Goal: Complete application form

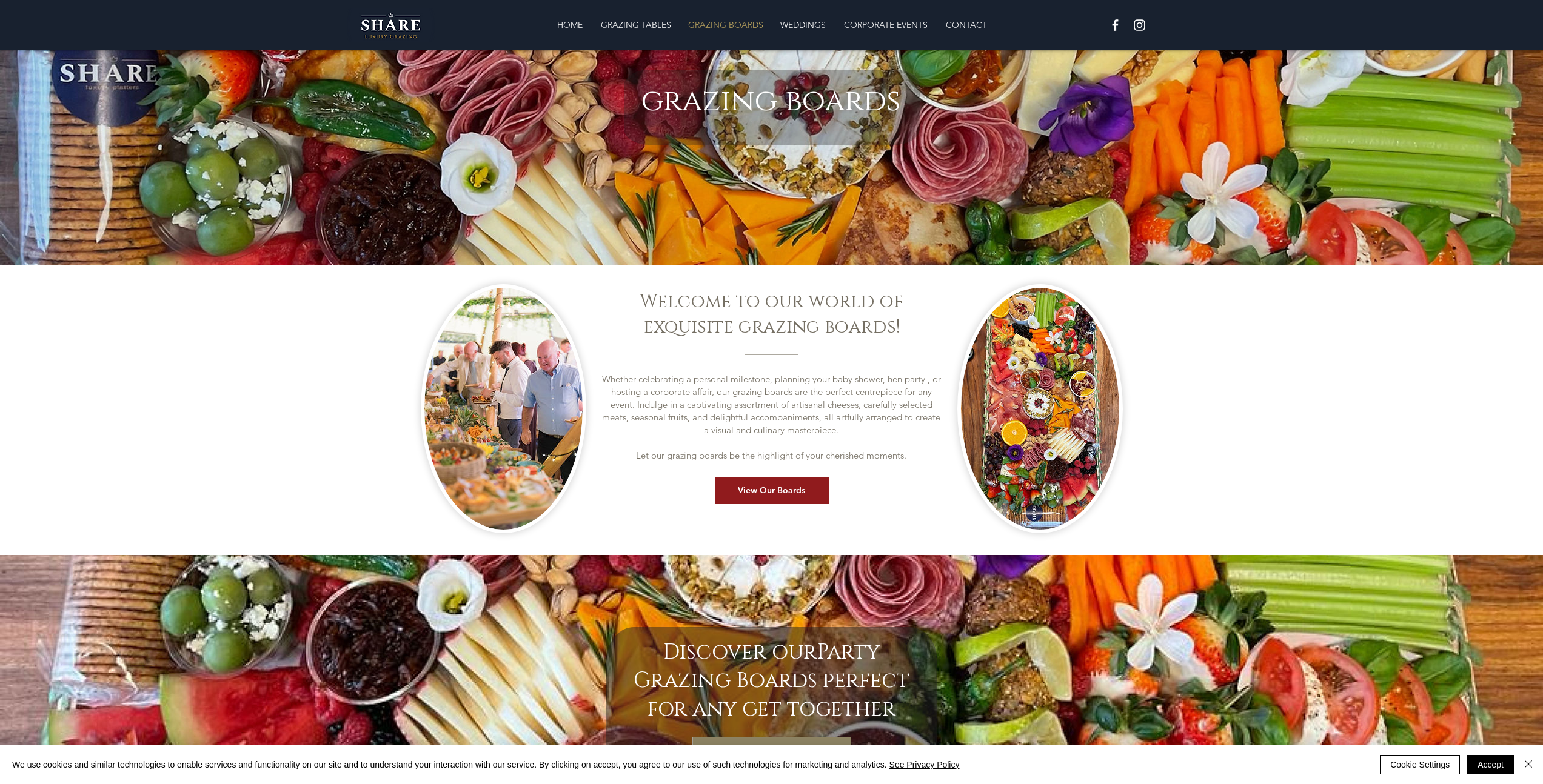
scroll to position [145, 0]
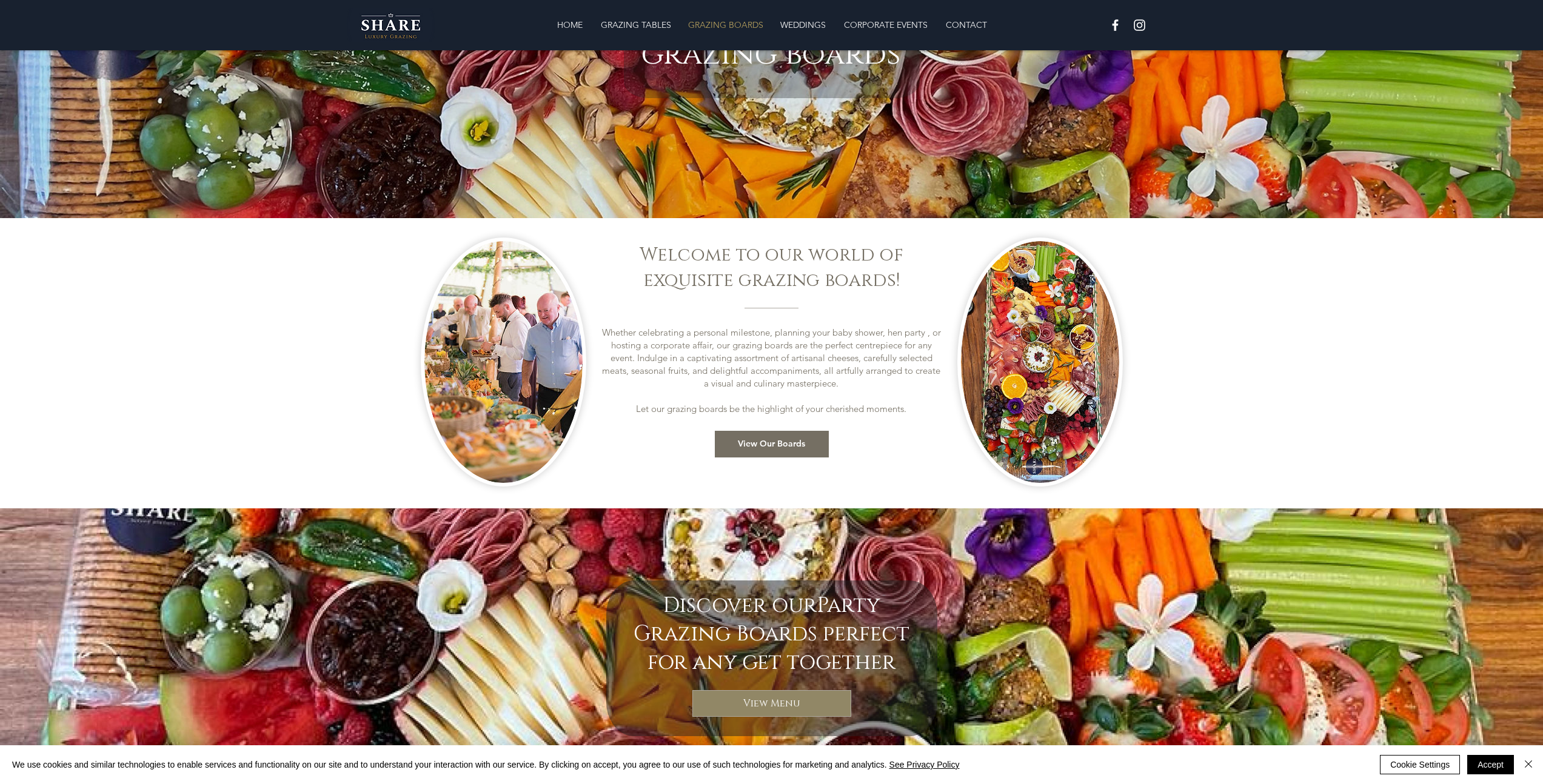
click at [784, 444] on span "View Our Boards" at bounding box center [771, 444] width 67 height 12
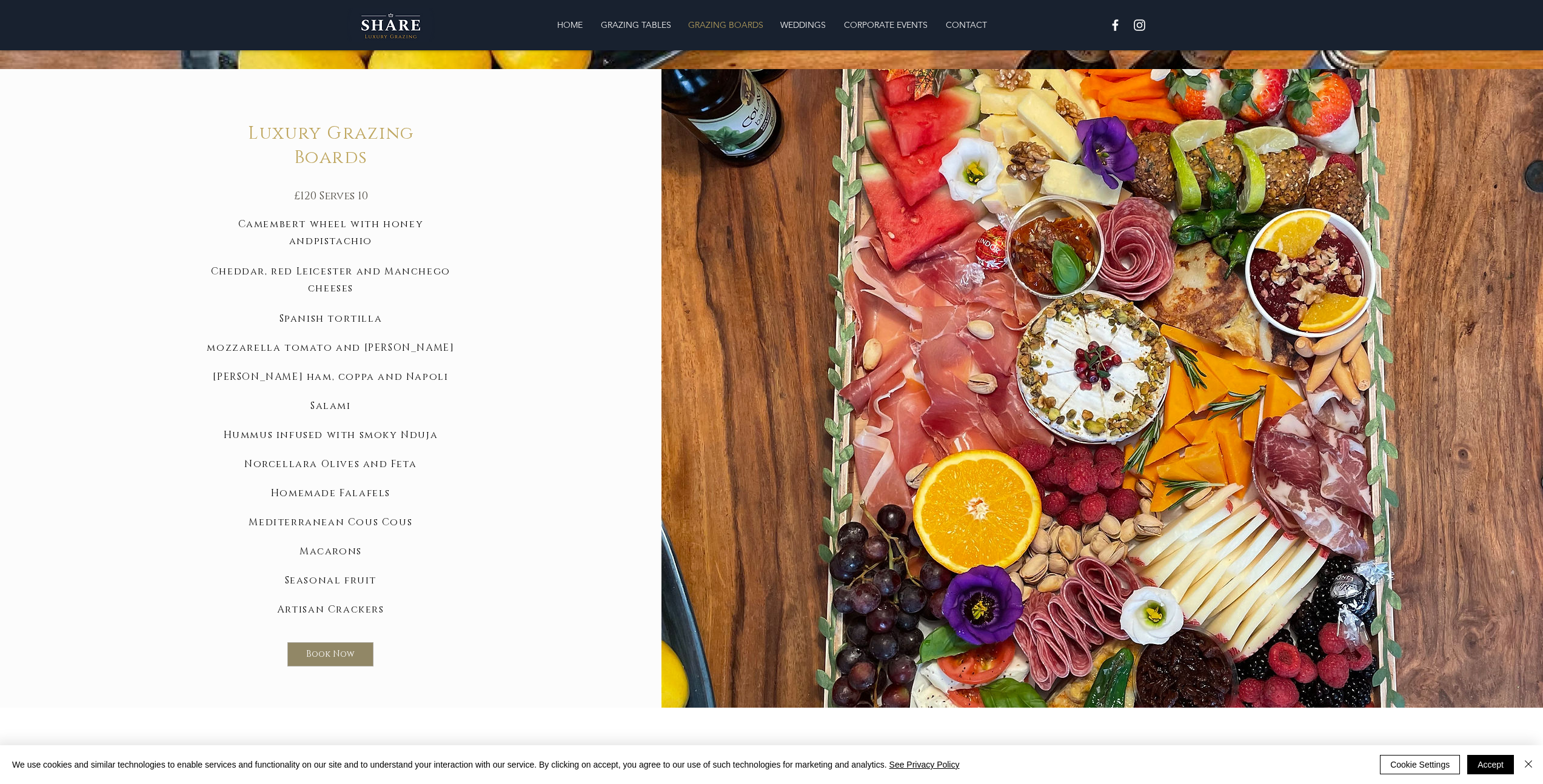
scroll to position [905, 0]
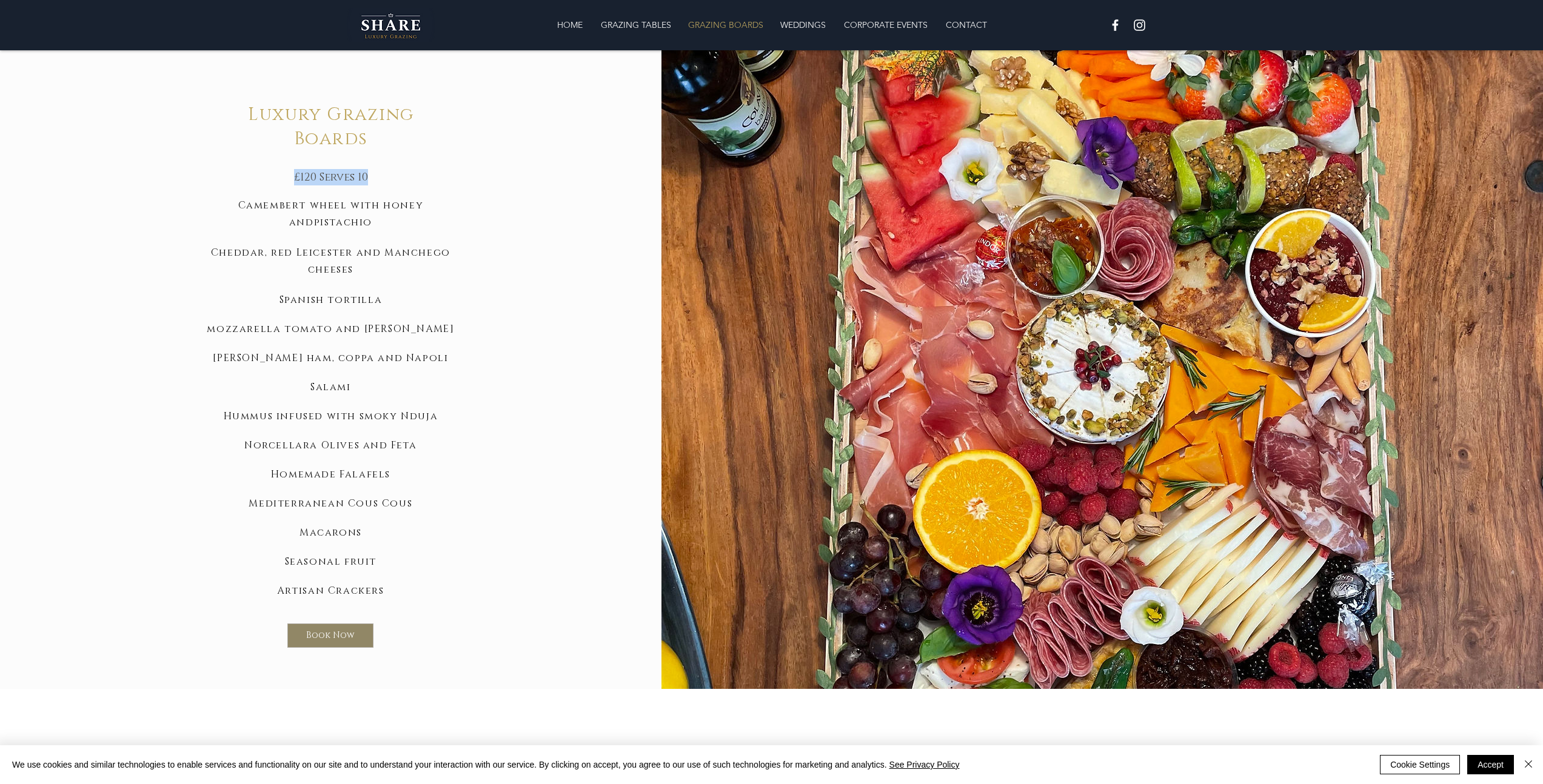
drag, startPoint x: 286, startPoint y: 181, endPoint x: 390, endPoint y: 174, distance: 104.2
click at [390, 174] on h5 "£120 Serves 10" at bounding box center [331, 177] width 188 height 17
click at [379, 191] on span "Camembert wheel with honey and" at bounding box center [331, 211] width 185 height 41
drag, startPoint x: 299, startPoint y: 177, endPoint x: 379, endPoint y: 183, distance: 80.2
click at [379, 183] on h5 "£120 Serves 10" at bounding box center [331, 177] width 188 height 17
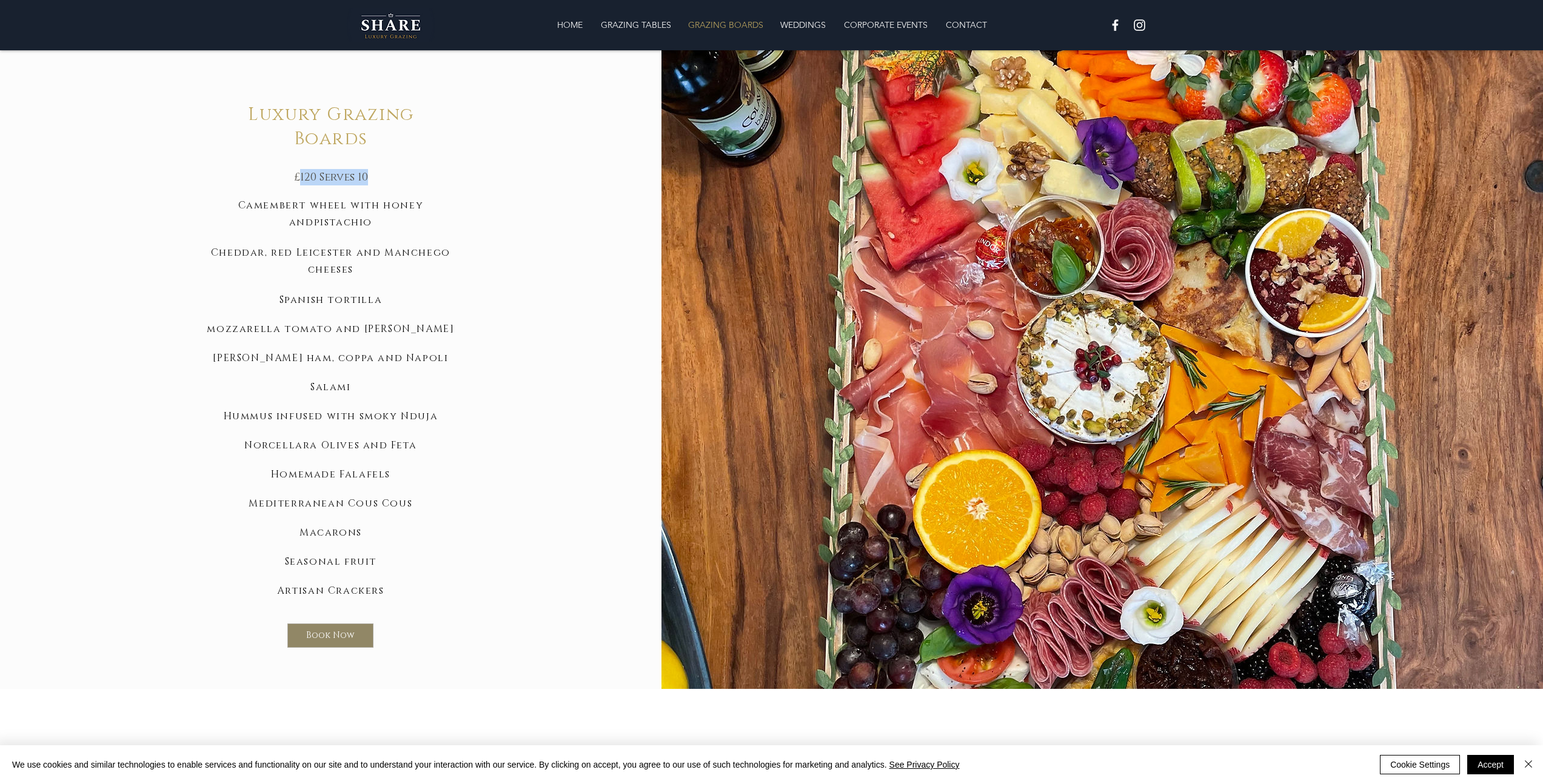
click at [379, 183] on h5 "£120 Serves 10" at bounding box center [331, 177] width 188 height 17
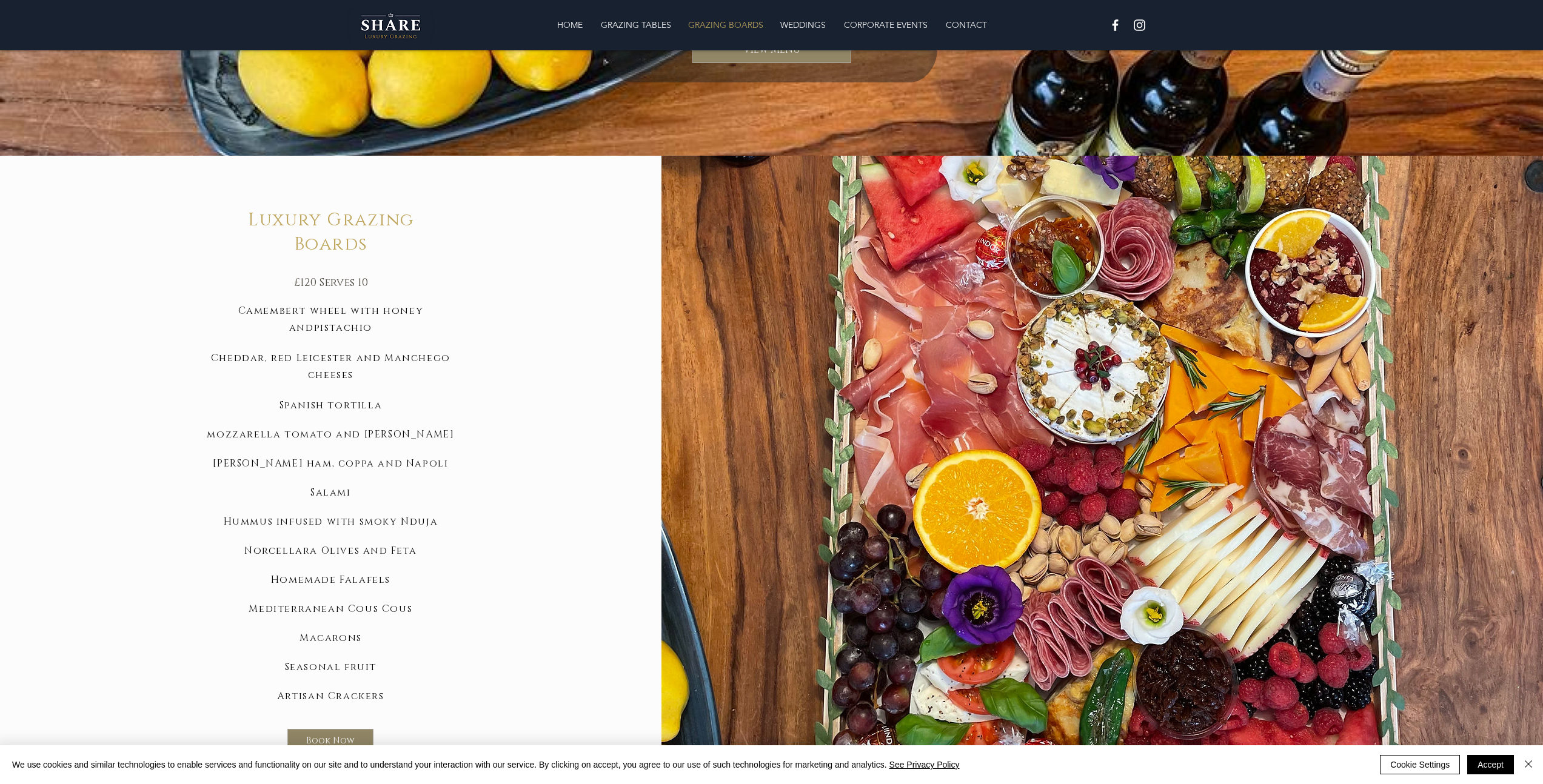
scroll to position [832, 0]
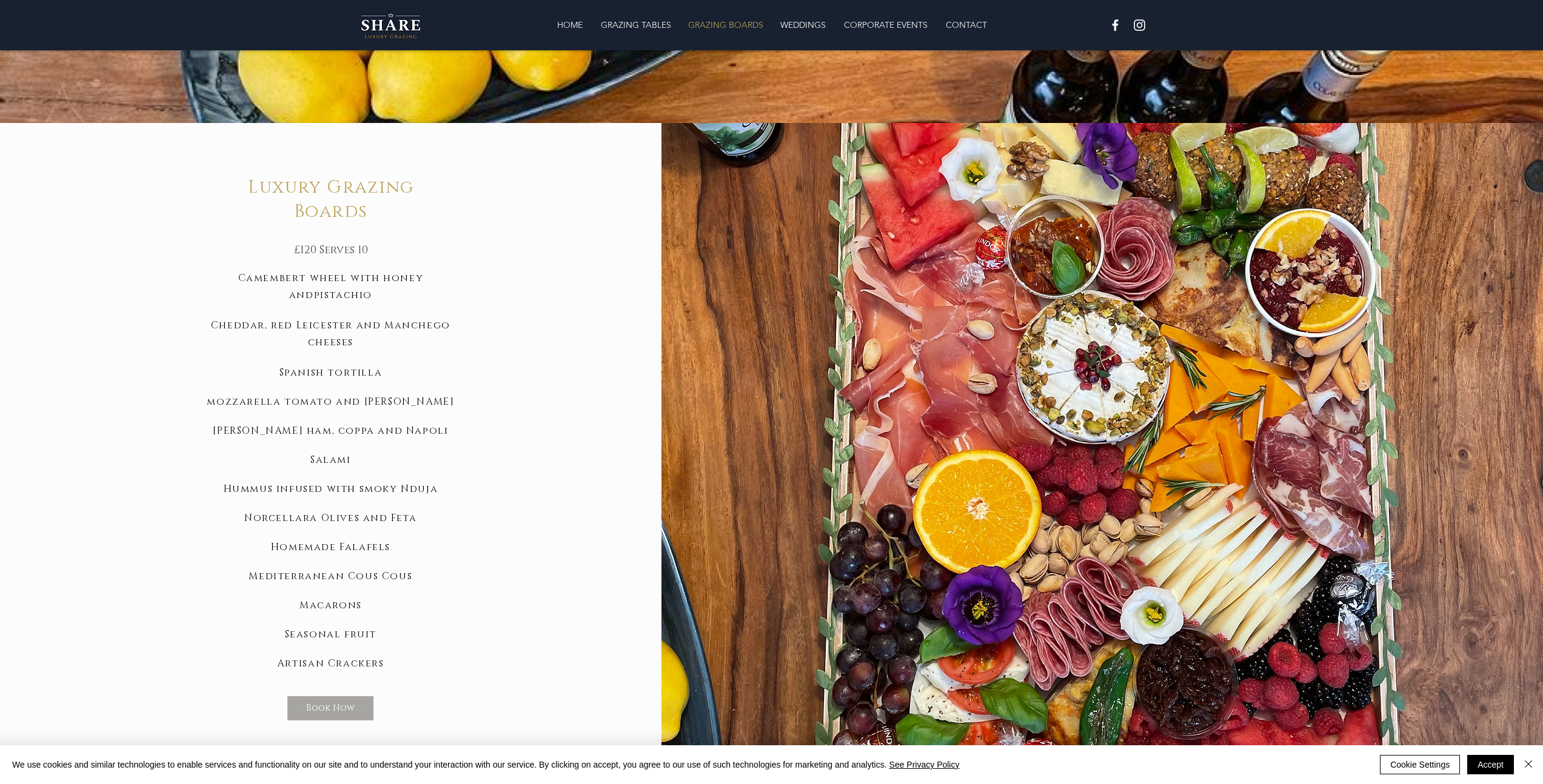
click at [332, 702] on span "Book Now" at bounding box center [331, 708] width 49 height 12
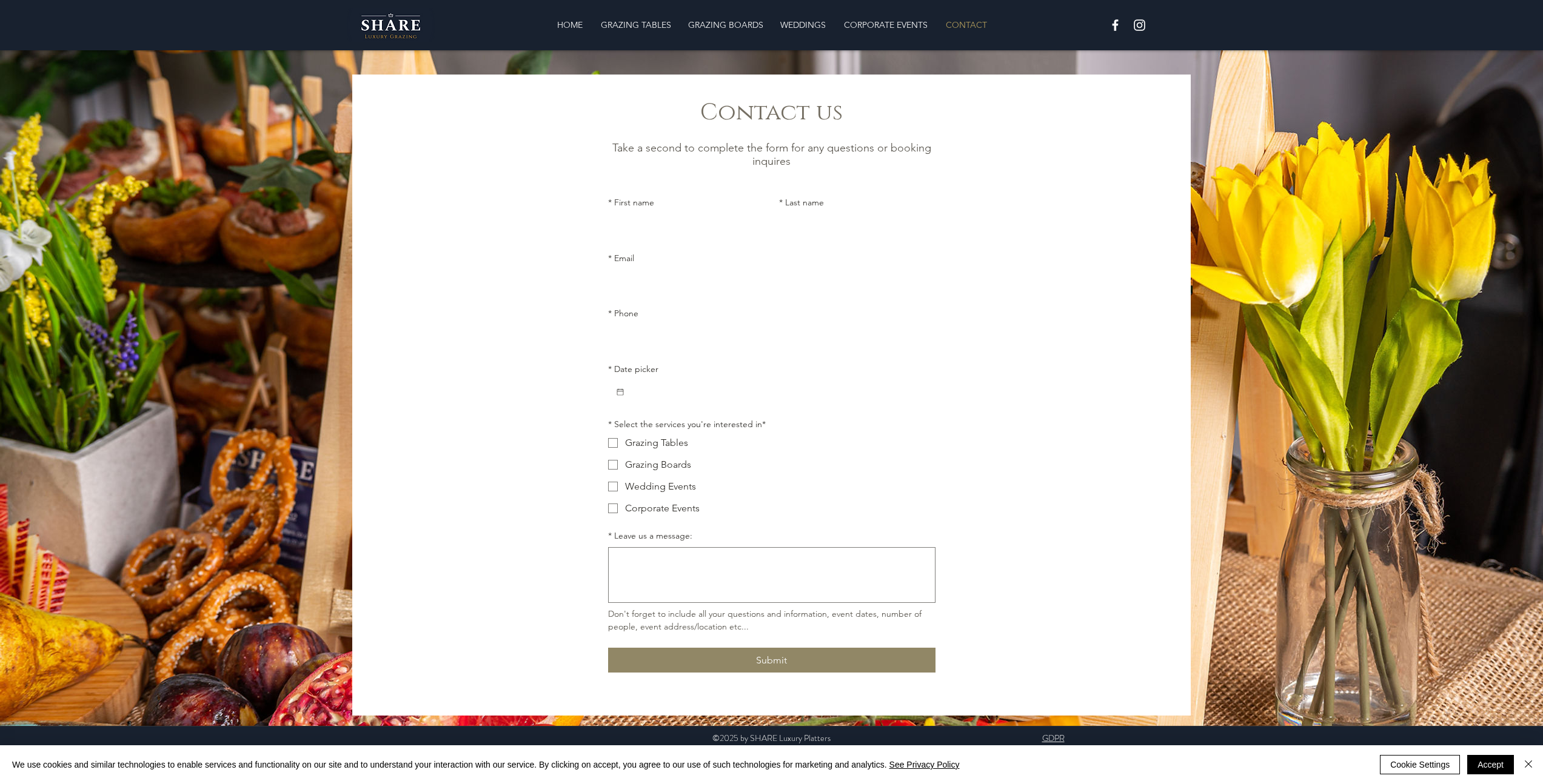
click at [701, 231] on input "* First name" at bounding box center [682, 226] width 149 height 24
type input "[PERSON_NAME]"
type input "Hendy"
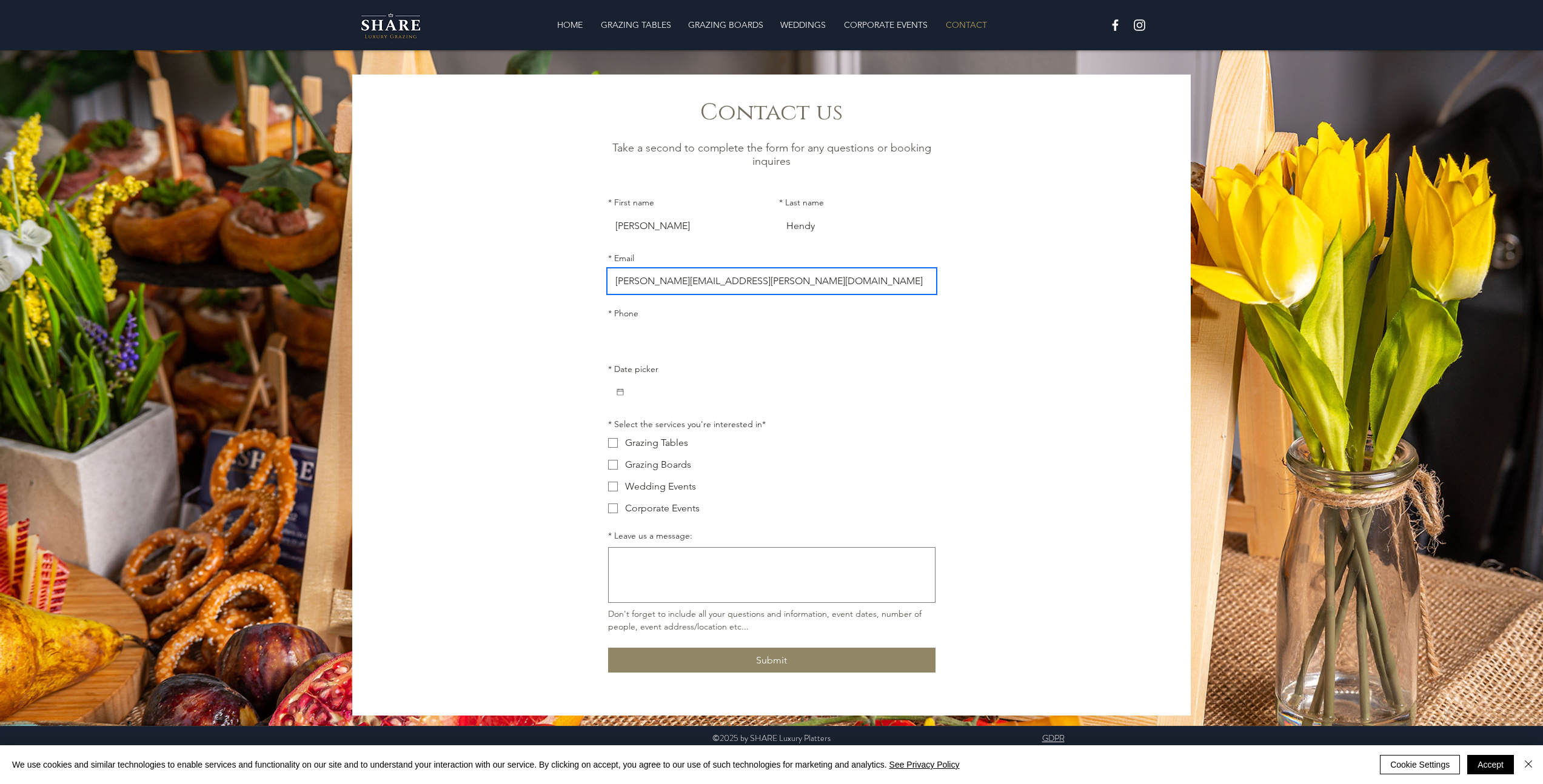
type input "[PERSON_NAME][EMAIL_ADDRESS][PERSON_NAME][DOMAIN_NAME]"
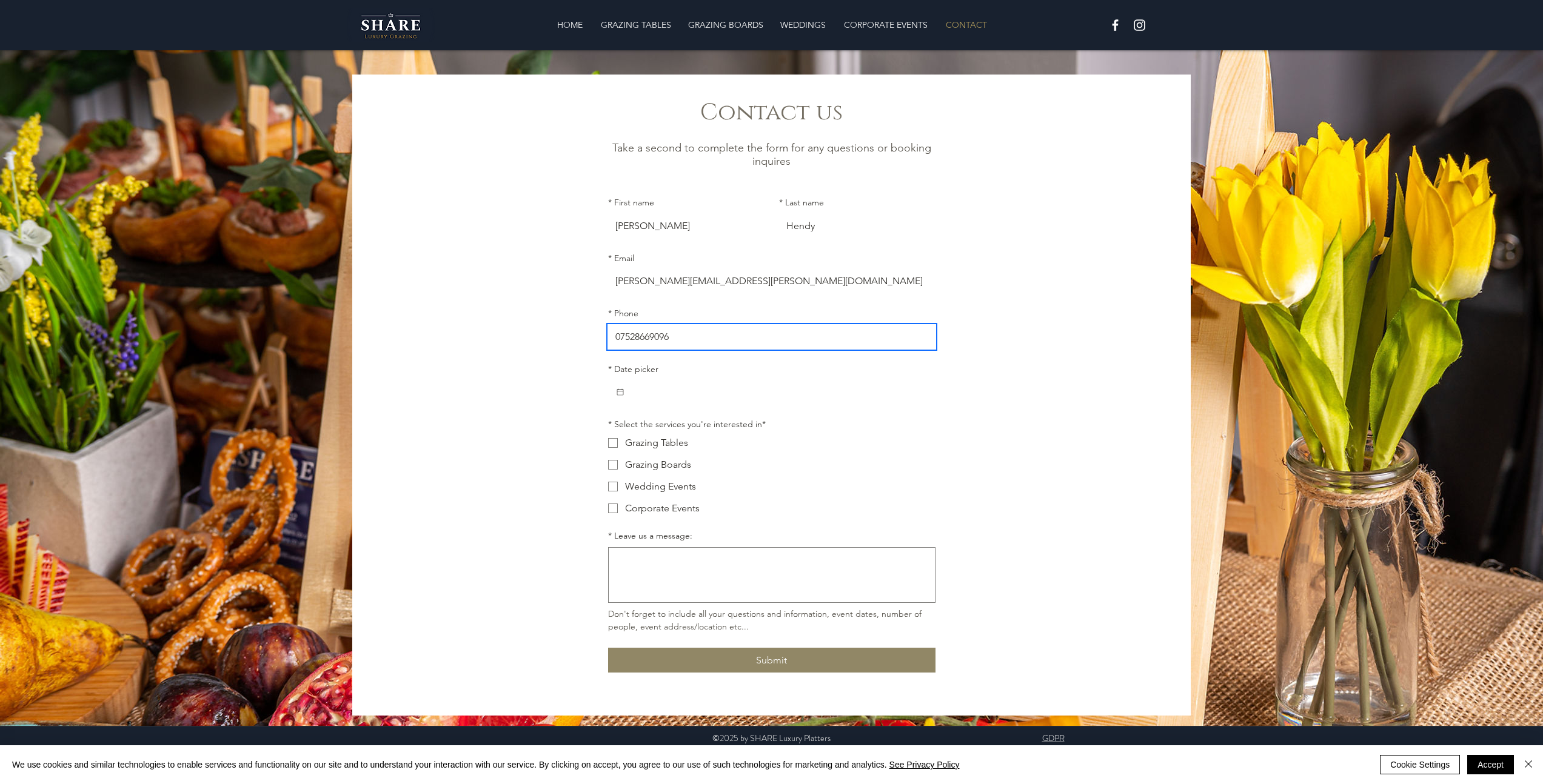
type input "07528669096"
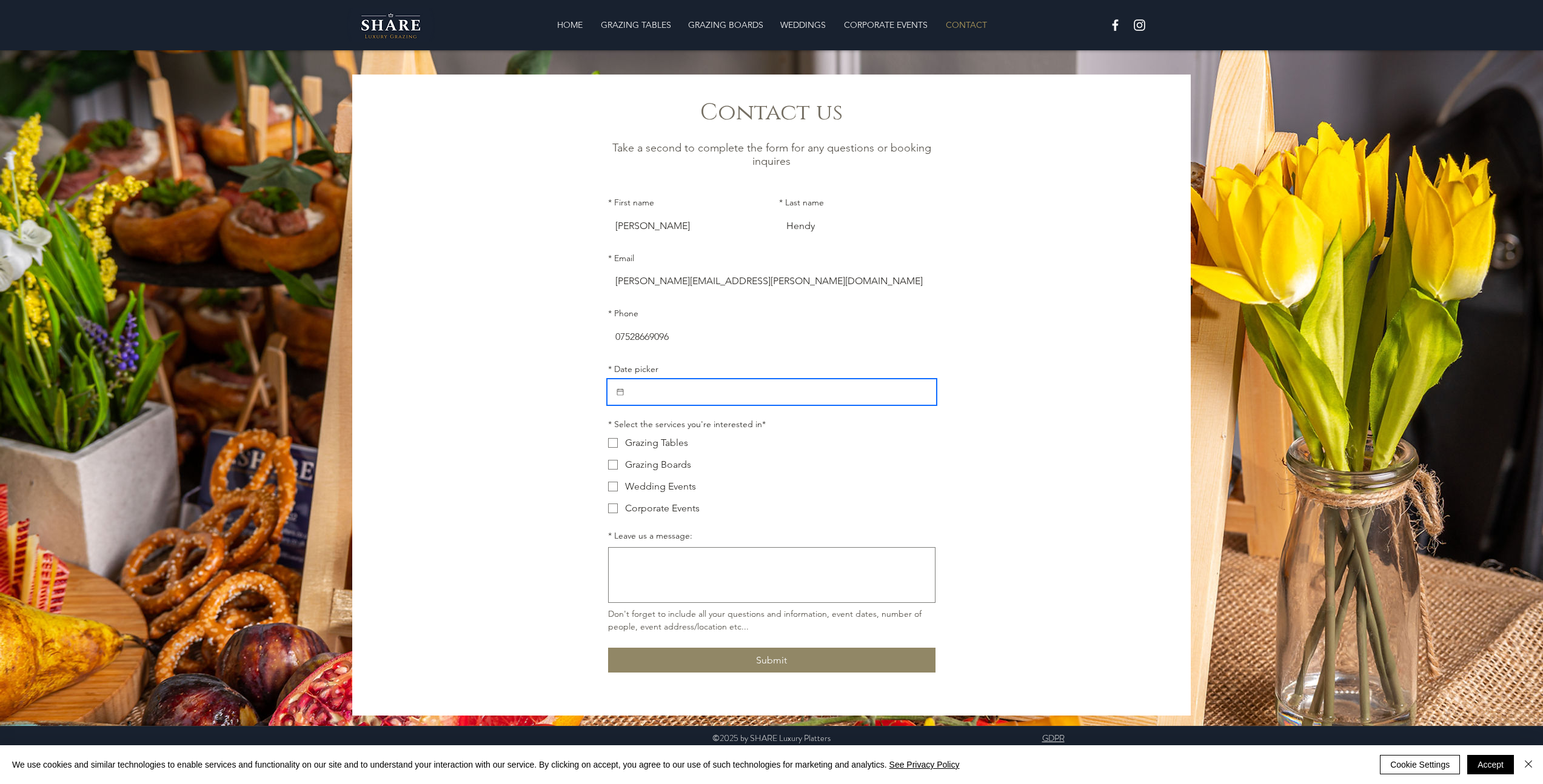
click at [661, 401] on input "* Date picker" at bounding box center [777, 392] width 303 height 24
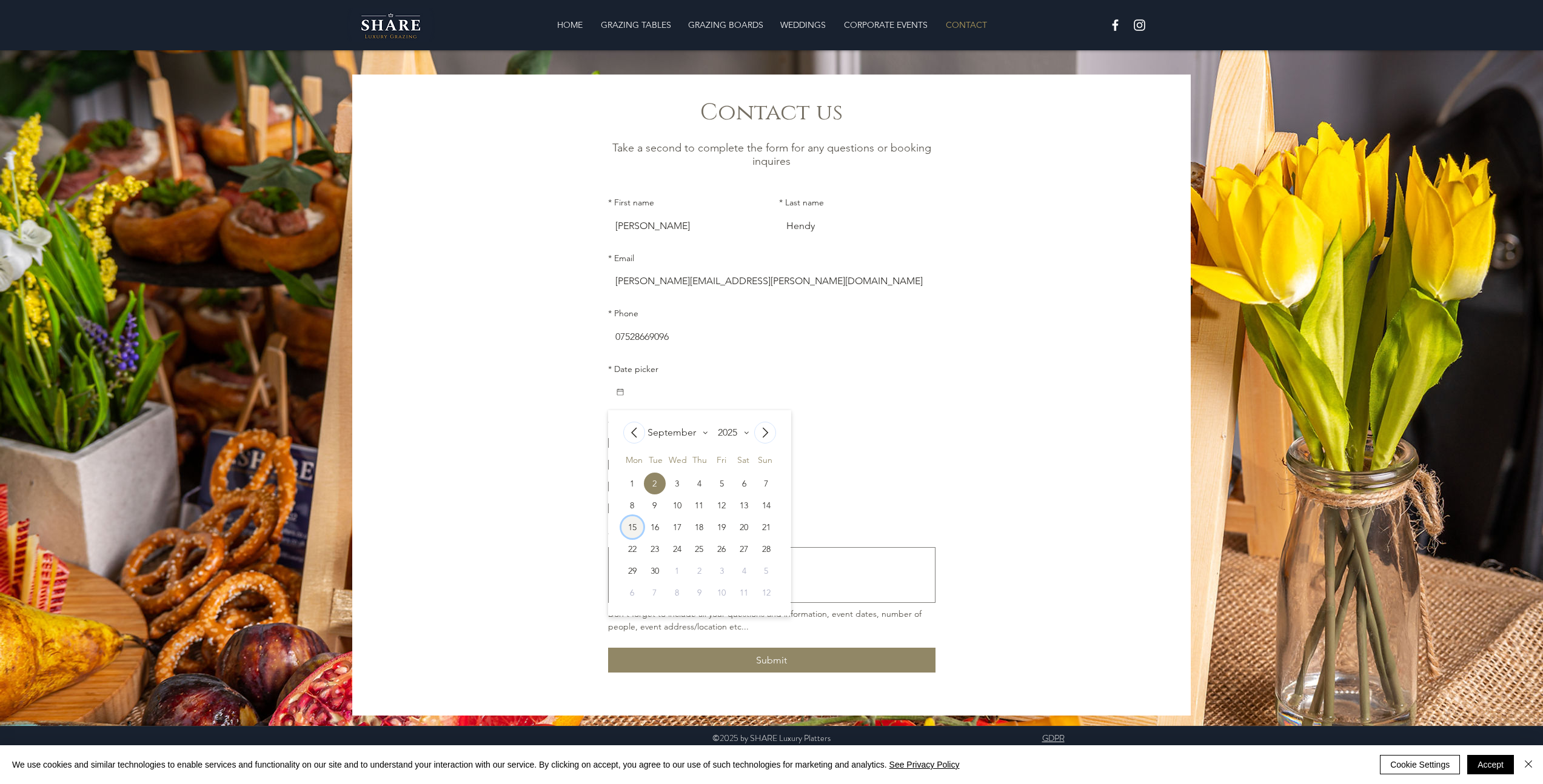
click at [636, 532] on div "15" at bounding box center [632, 526] width 22 height 22
type input "[DATE]"
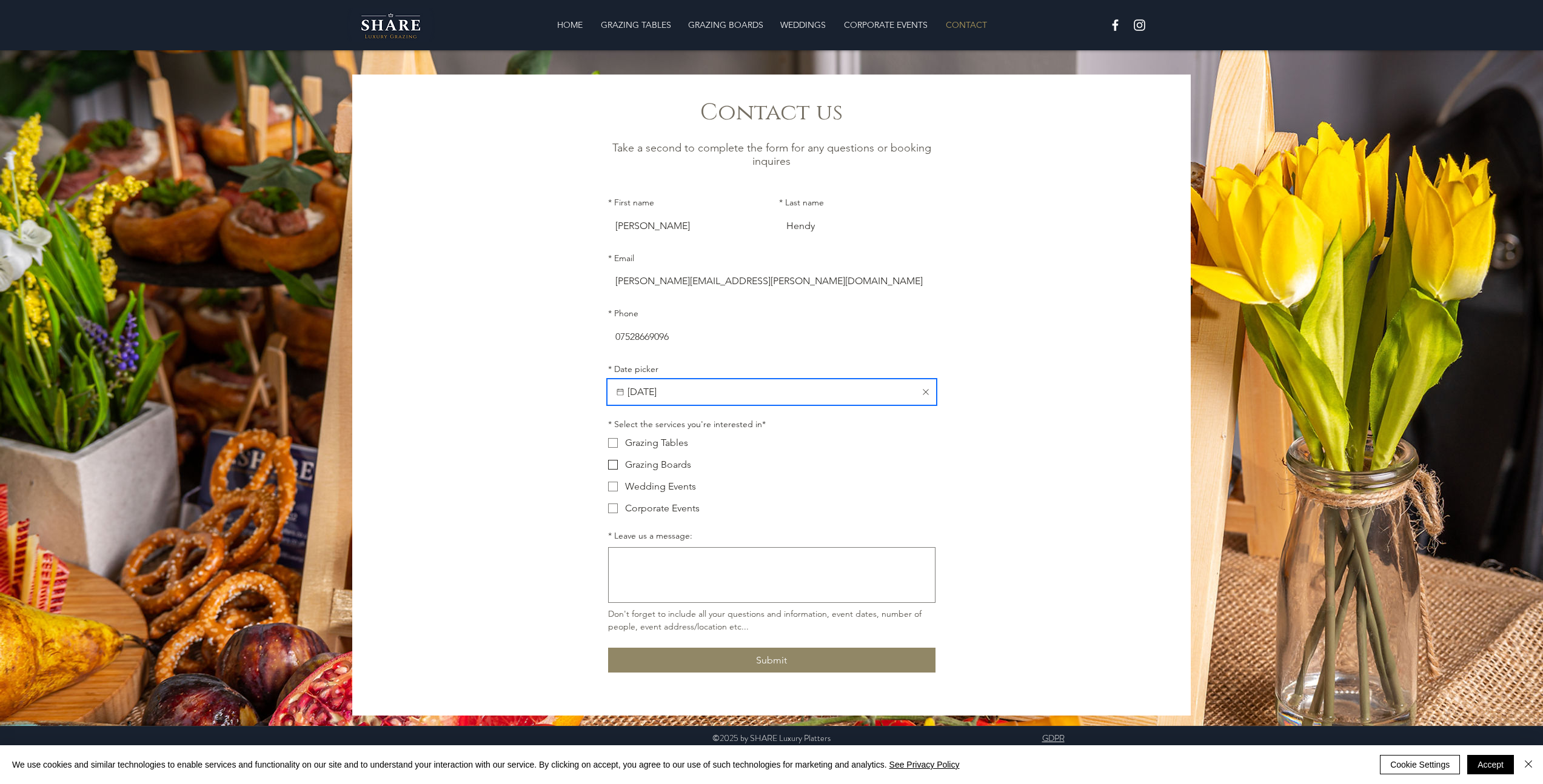
click at [613, 467] on span "Main Form" at bounding box center [613, 465] width 10 height 10
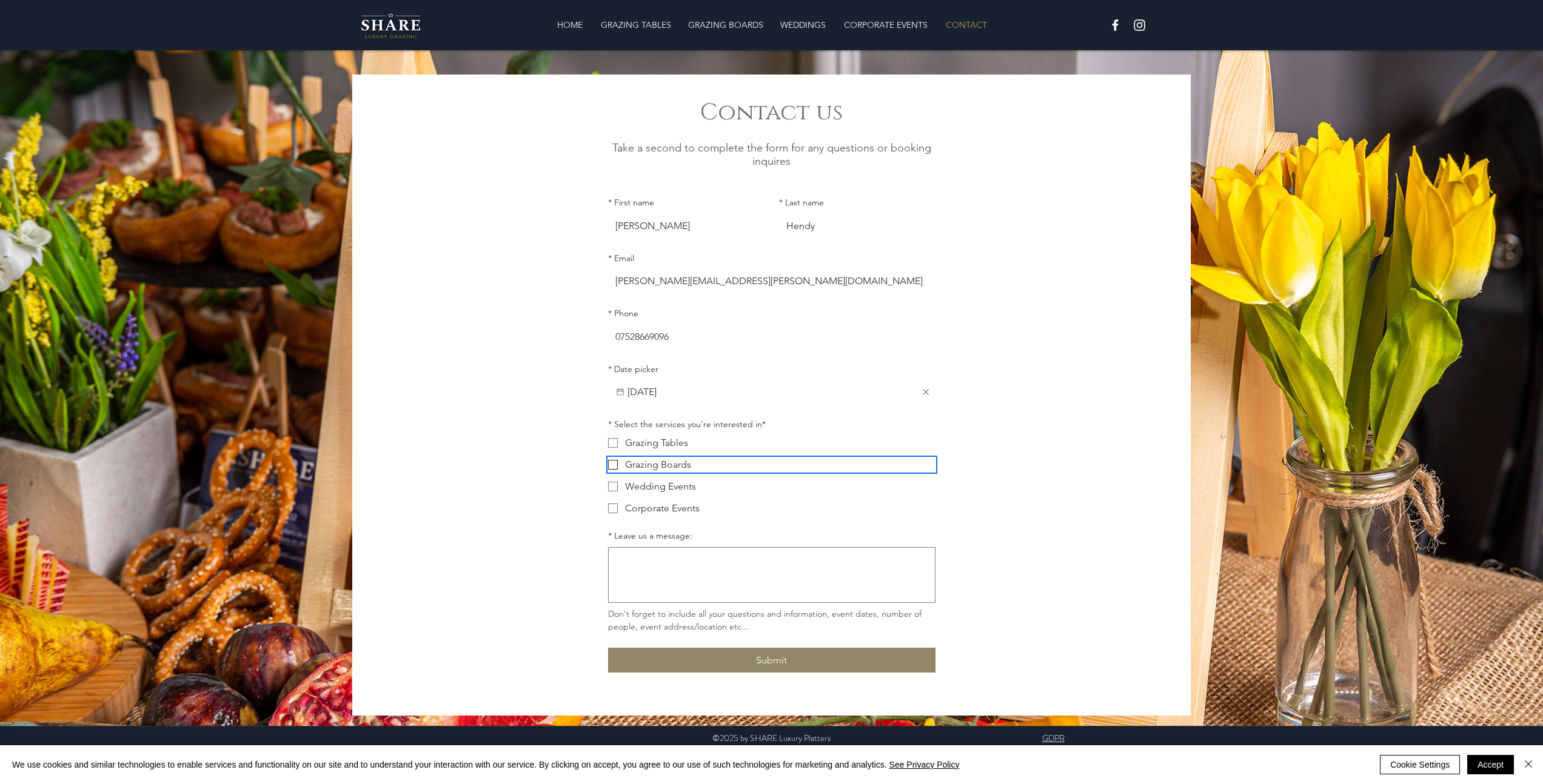
click at [608, 465] on input "Grazing Boards" at bounding box center [607, 464] width 1 height 1
checkbox input "true"
click at [610, 516] on label "Corporate Events" at bounding box center [771, 508] width 327 height 15
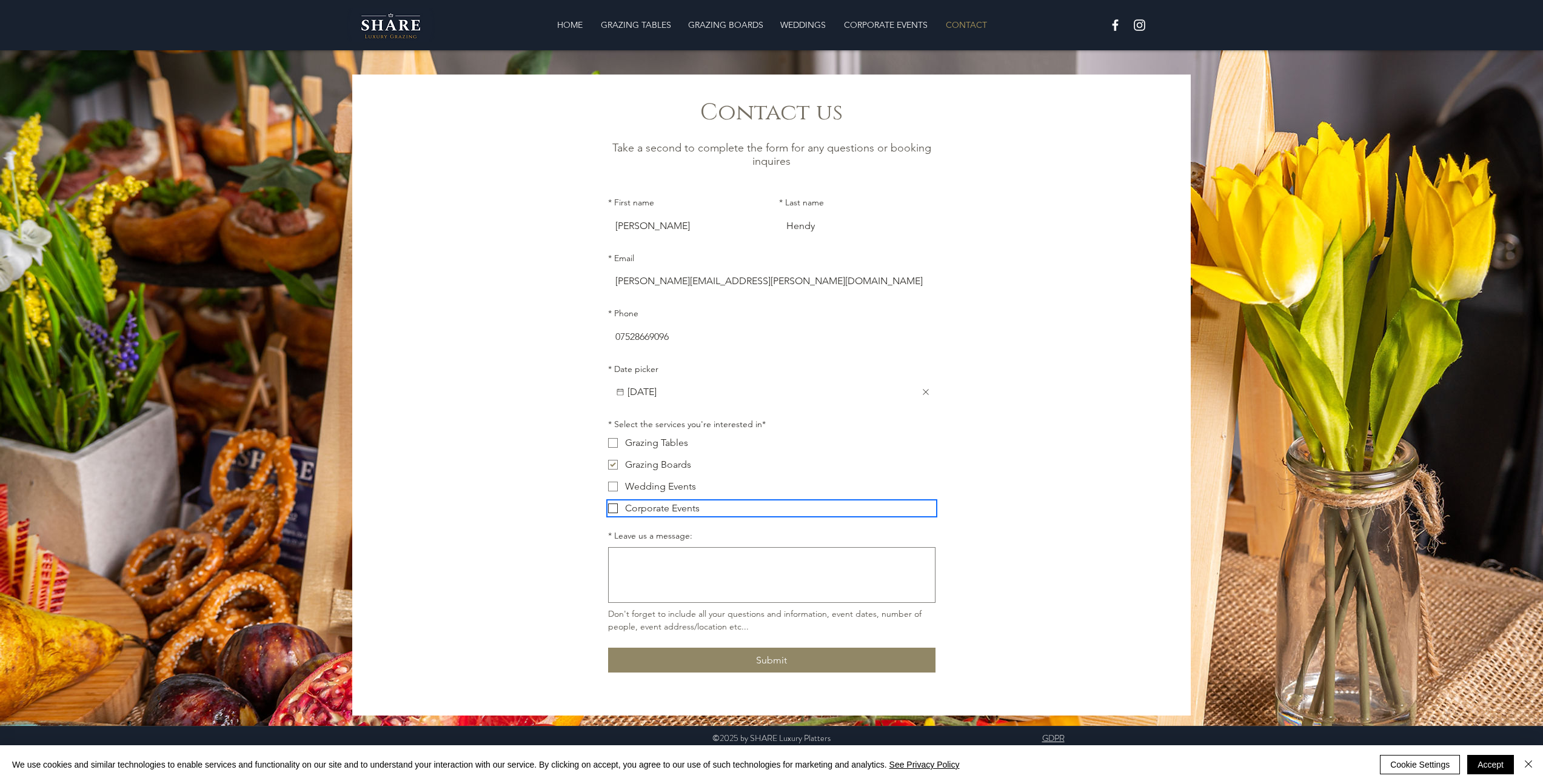
click at [608, 508] on input "Corporate Events" at bounding box center [607, 508] width 1 height 1
checkbox input "true"
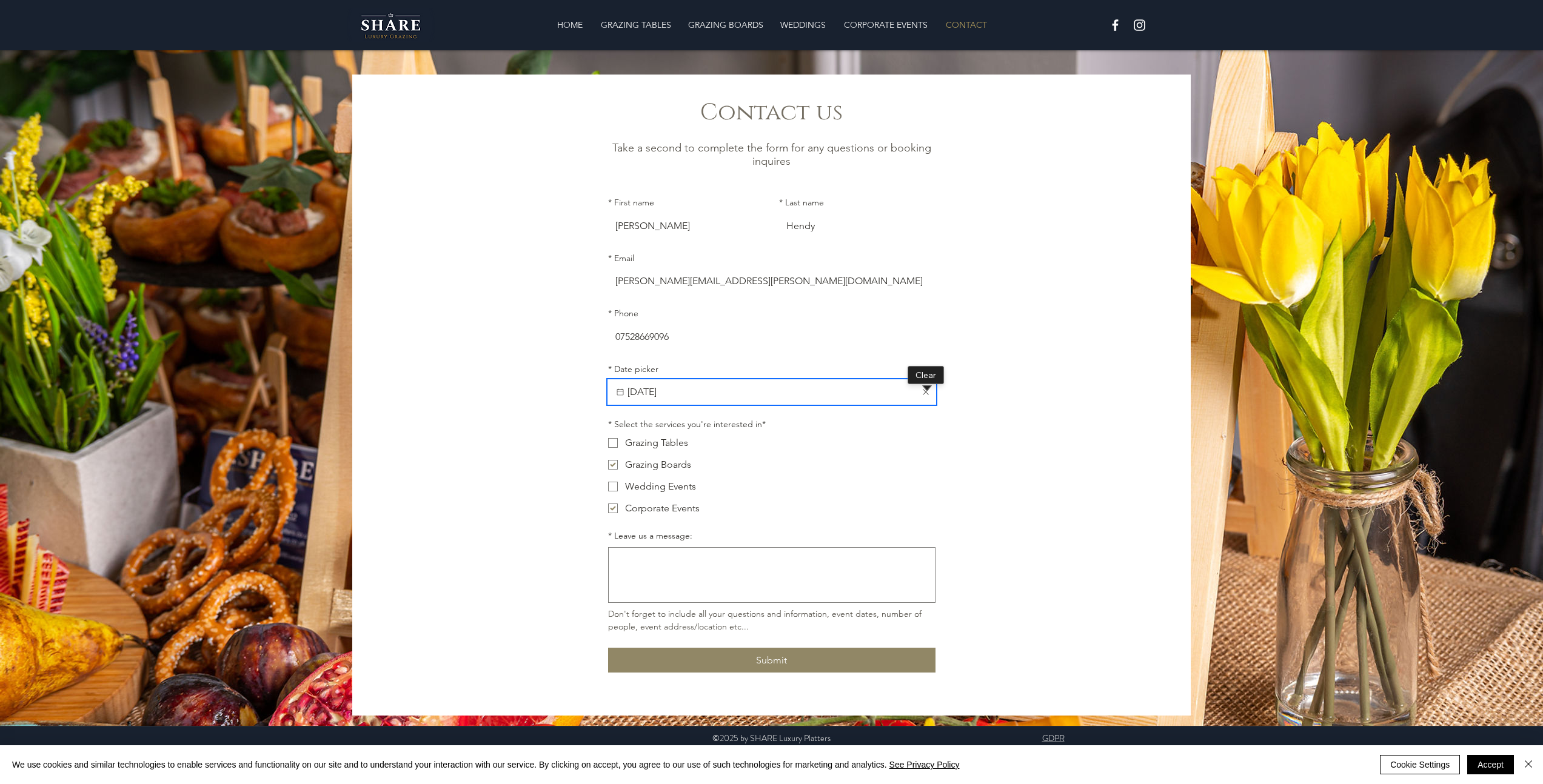
click at [899, 394] on input "[DATE]" at bounding box center [772, 392] width 293 height 24
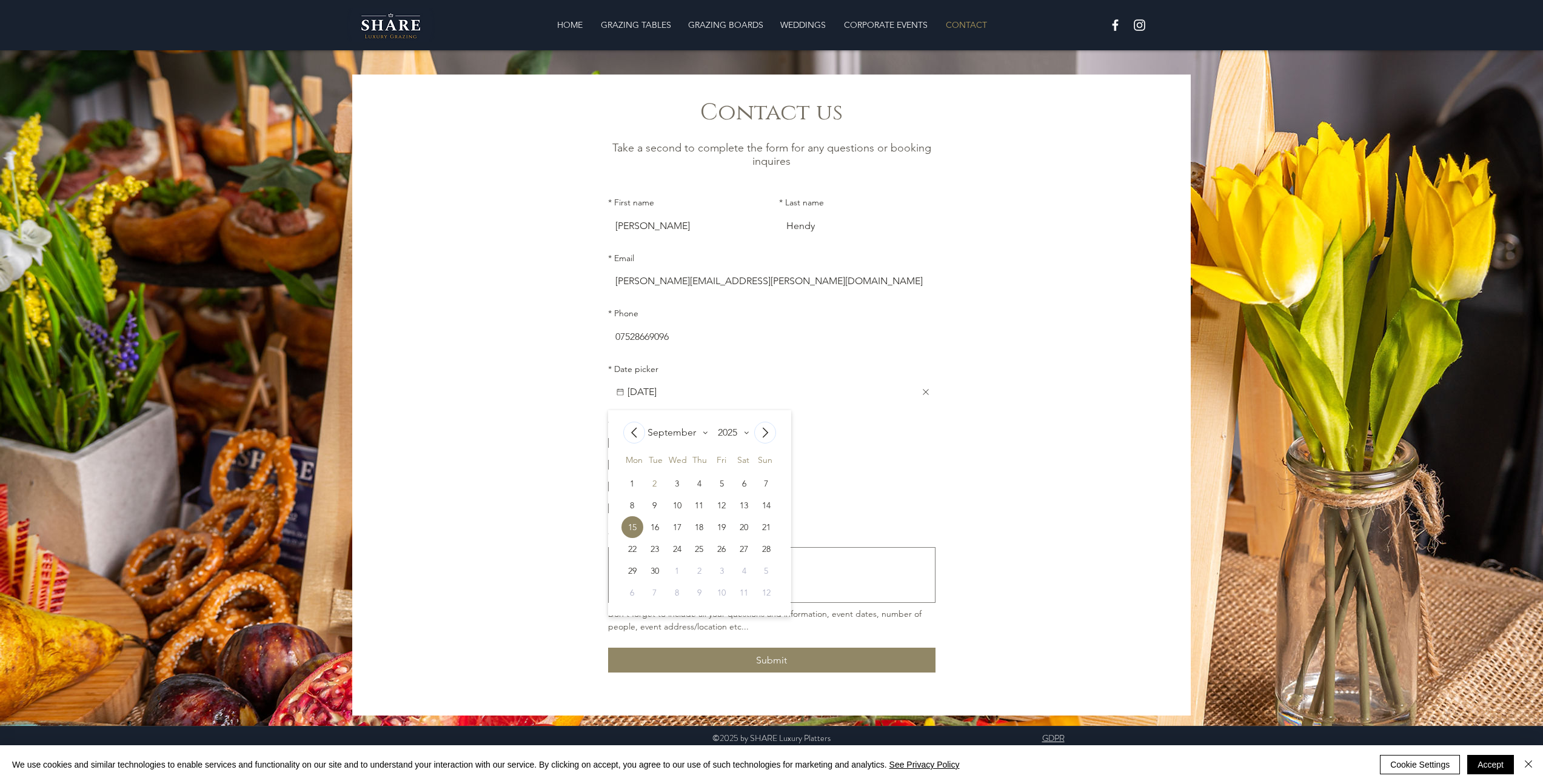
click at [1017, 473] on div "main content" at bounding box center [771, 394] width 839 height 641
click at [729, 588] on textarea "* Leave us a message:" at bounding box center [771, 575] width 326 height 45
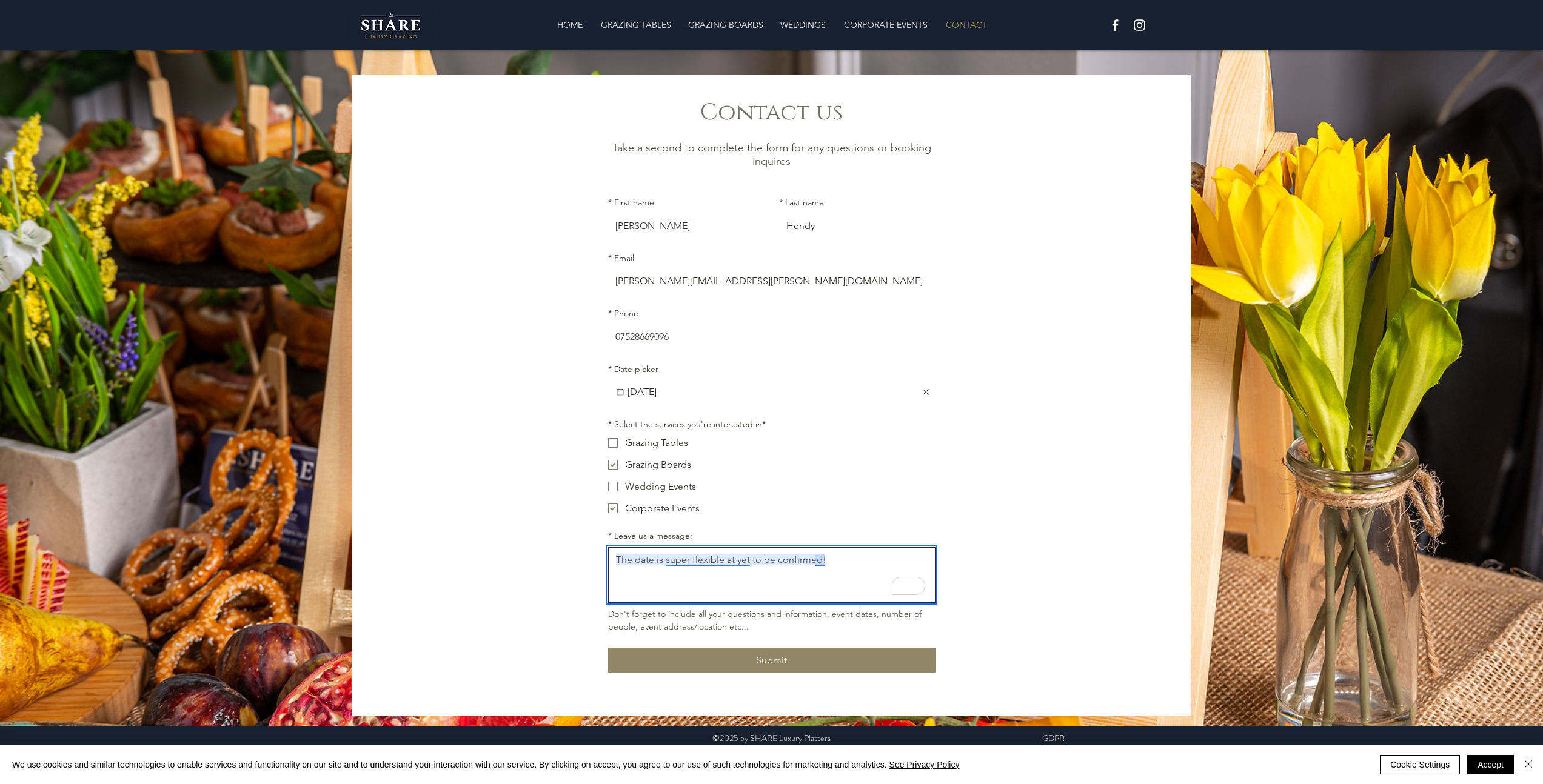
click at [736, 563] on textarea "The date is super flexible at yet to be confirmed!" at bounding box center [771, 575] width 326 height 45
click at [871, 558] on textarea "The date is super flexible and yet to be confirmed!" at bounding box center [771, 575] width 326 height 45
type textarea "The date is super flexible and yet to be confirmed! We will be doing this in th…"
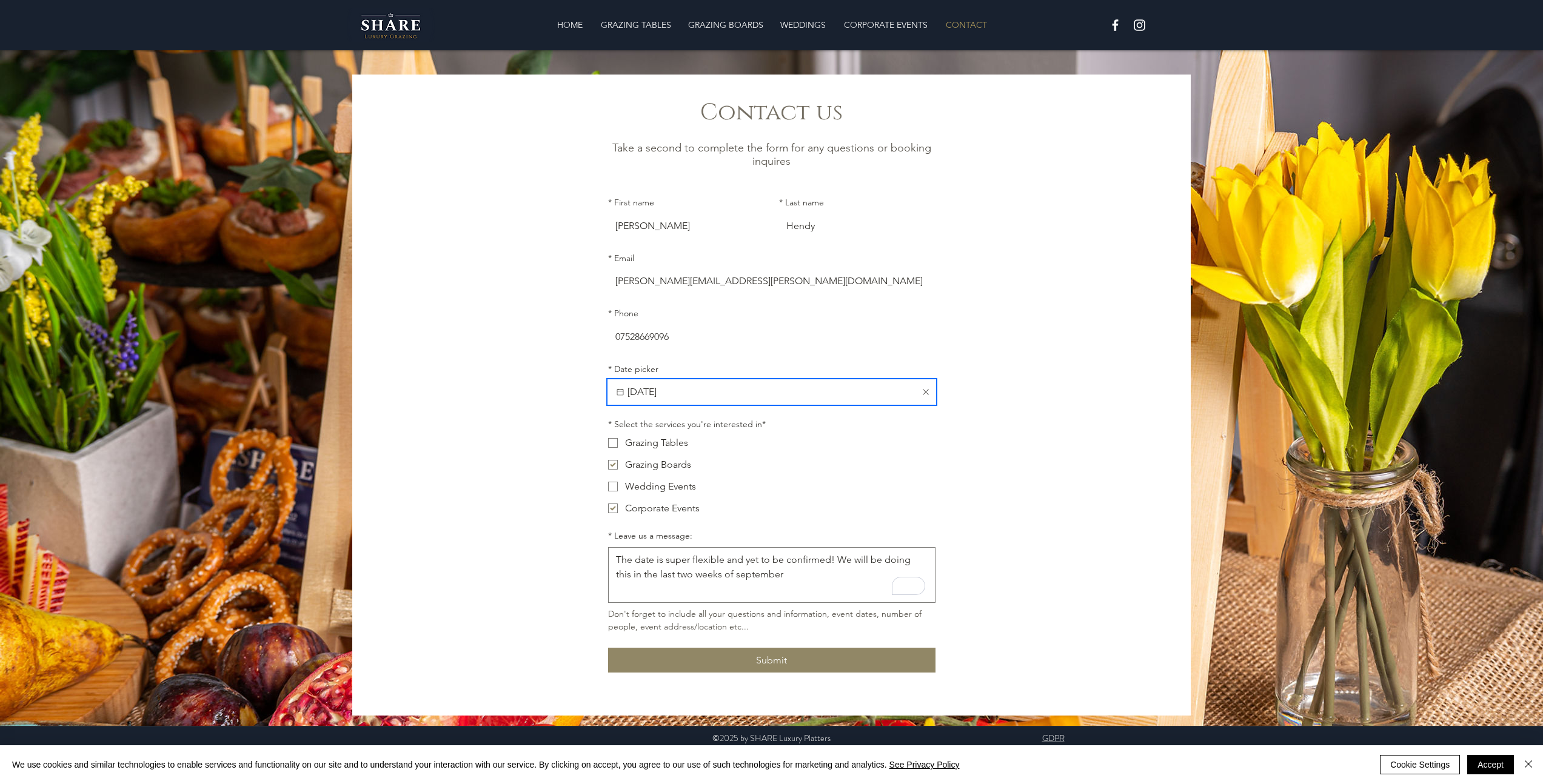
click at [745, 400] on input "[DATE]" at bounding box center [772, 392] width 293 height 24
click at [923, 441] on div "Grazing Tables" at bounding box center [780, 442] width 311 height 15
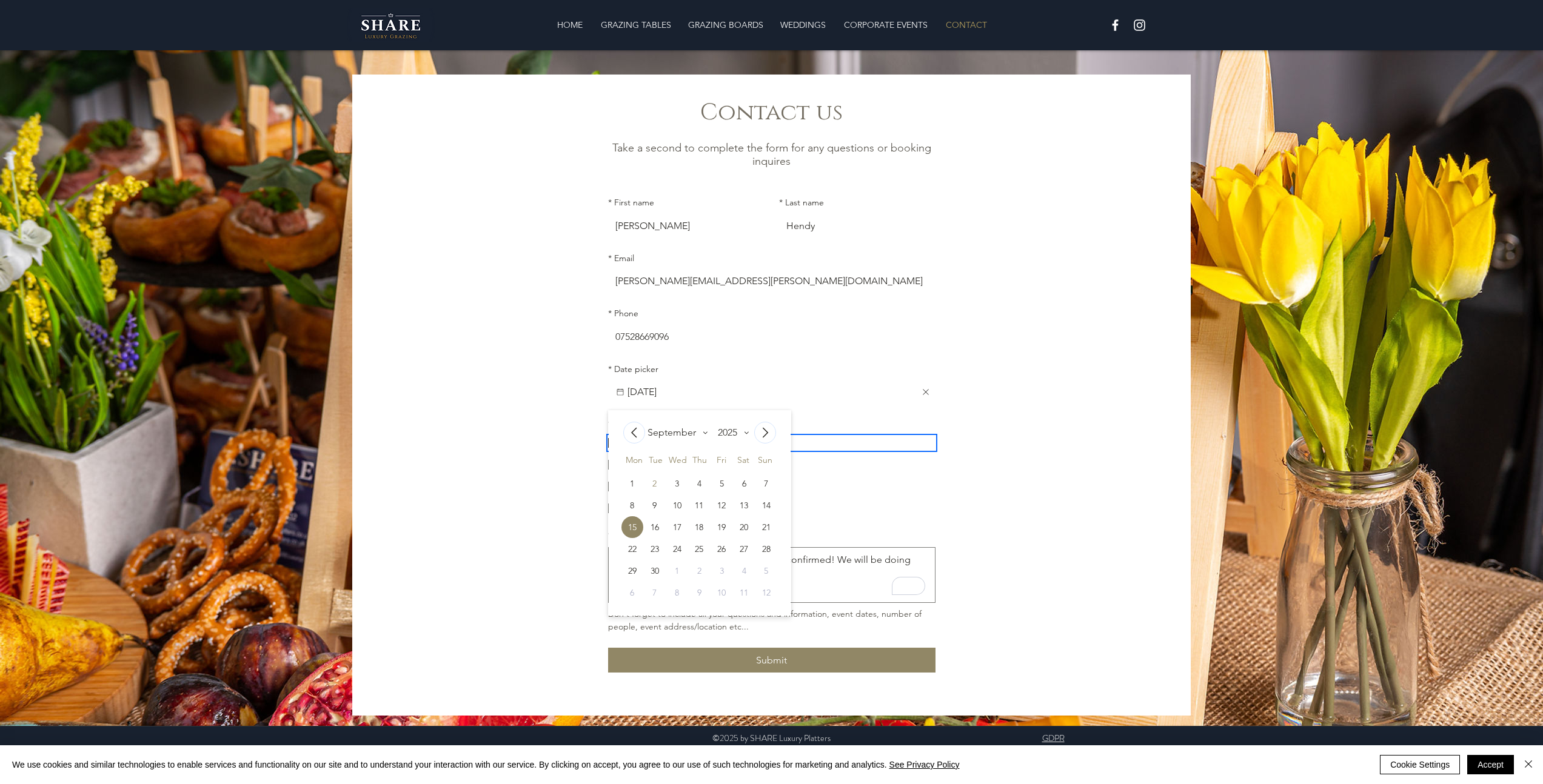
click at [608, 442] on input "Grazing Tables" at bounding box center [607, 442] width 1 height 1
checkbox input "true"
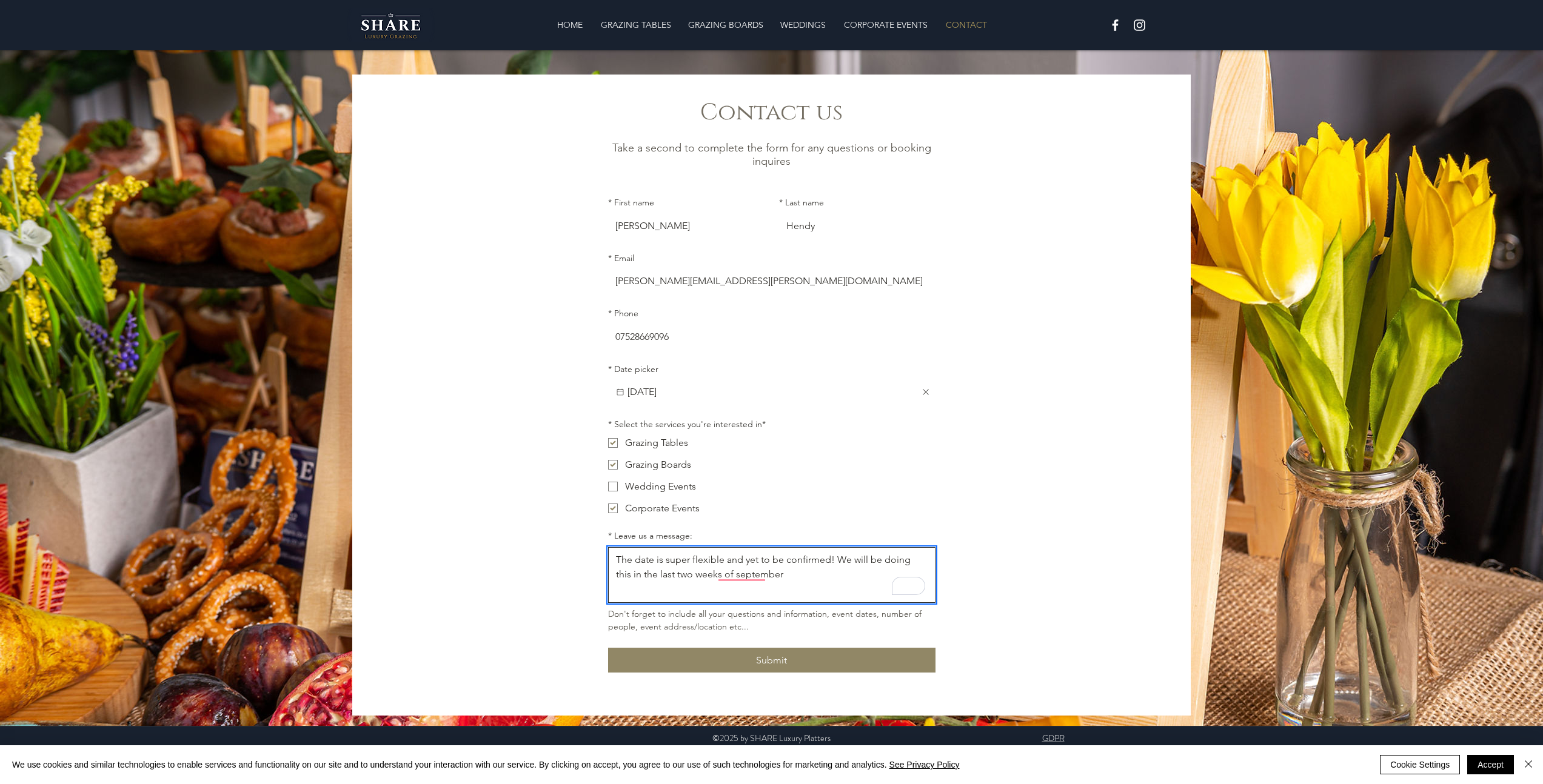
click at [782, 578] on textarea "The date is super flexible and yet to be confirmed! We will be doing this in th…" at bounding box center [771, 575] width 326 height 45
drag, startPoint x: 619, startPoint y: 581, endPoint x: 657, endPoint y: 574, distance: 38.6
click at [657, 574] on textarea "The date is super flexible and yet to be confirmed! We will be doing this in th…" at bounding box center [771, 575] width 326 height 45
click at [793, 580] on textarea "The date is super flexible and yet to be confirmed! We will be doing this on a …" at bounding box center [771, 575] width 326 height 45
click at [877, 597] on textarea "The date is super flexible and yet to be confirmed! We will be doing this on a …" at bounding box center [771, 575] width 326 height 45
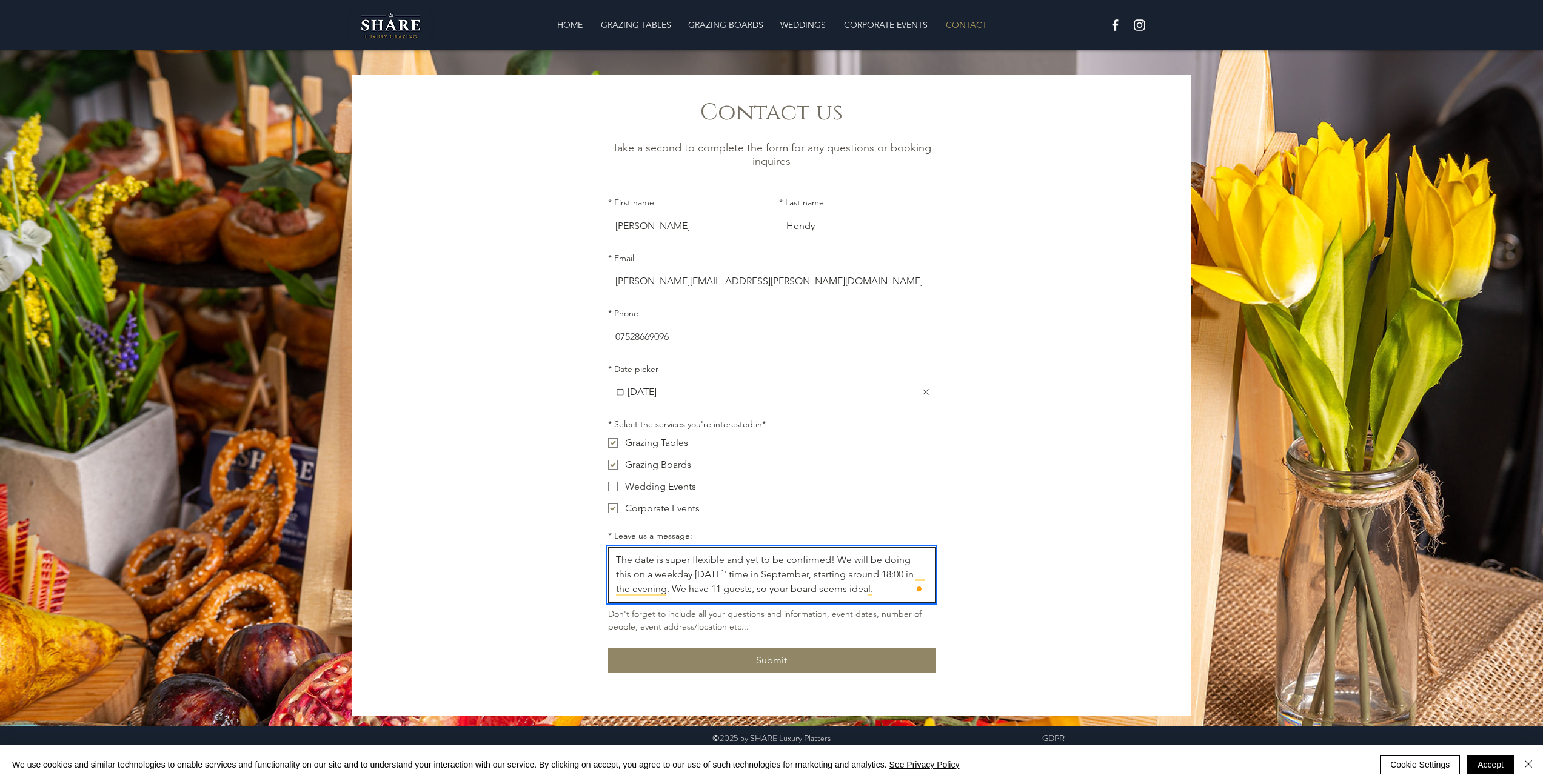
click at [887, 597] on textarea "The date is super flexible and yet to be confirmed! We will be doing this on a …" at bounding box center [771, 575] width 326 height 45
click at [846, 597] on textarea "The date is super flexible and yet to be confirmed! We will be doing this on a …" at bounding box center [771, 575] width 326 height 45
click at [735, 597] on textarea "The date is super flexible and yet to be confirmed! We will be doing this on a …" at bounding box center [771, 575] width 326 height 45
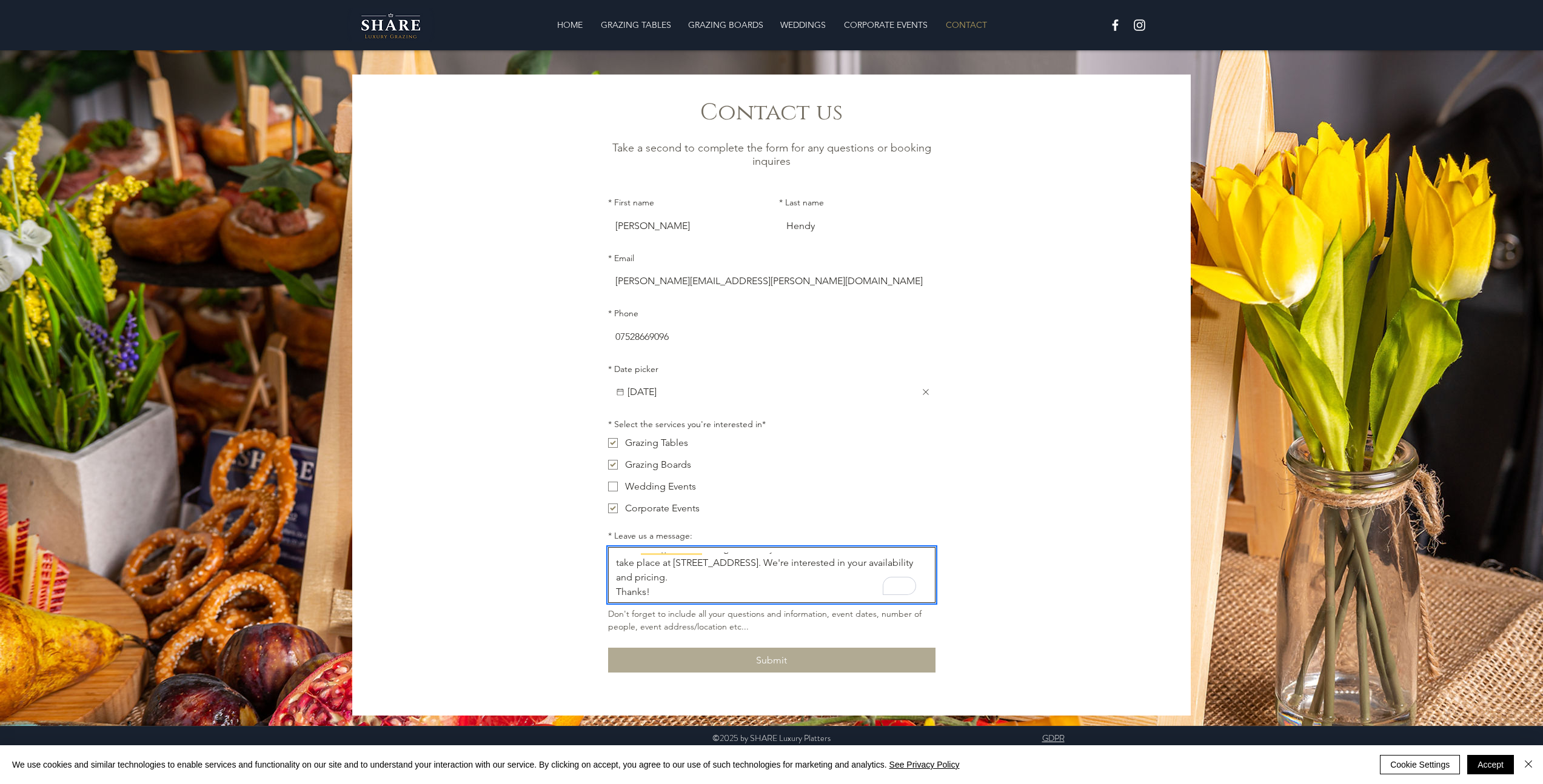
type textarea "The date is super flexible and yet to be confirmed! We will be doing this on a …"
click at [769, 662] on span "Submit" at bounding box center [771, 660] width 31 height 12
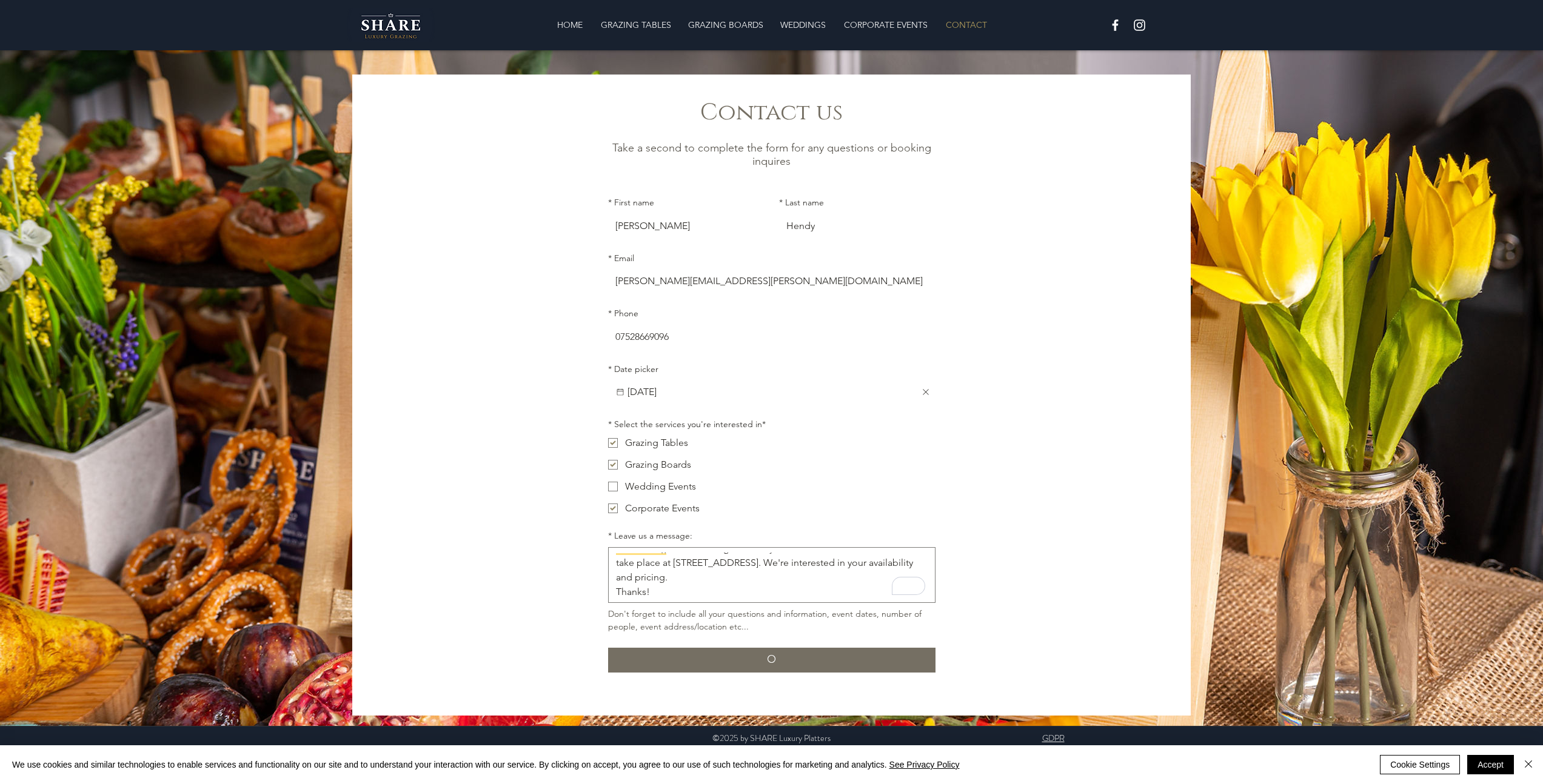
checkbox input "false"
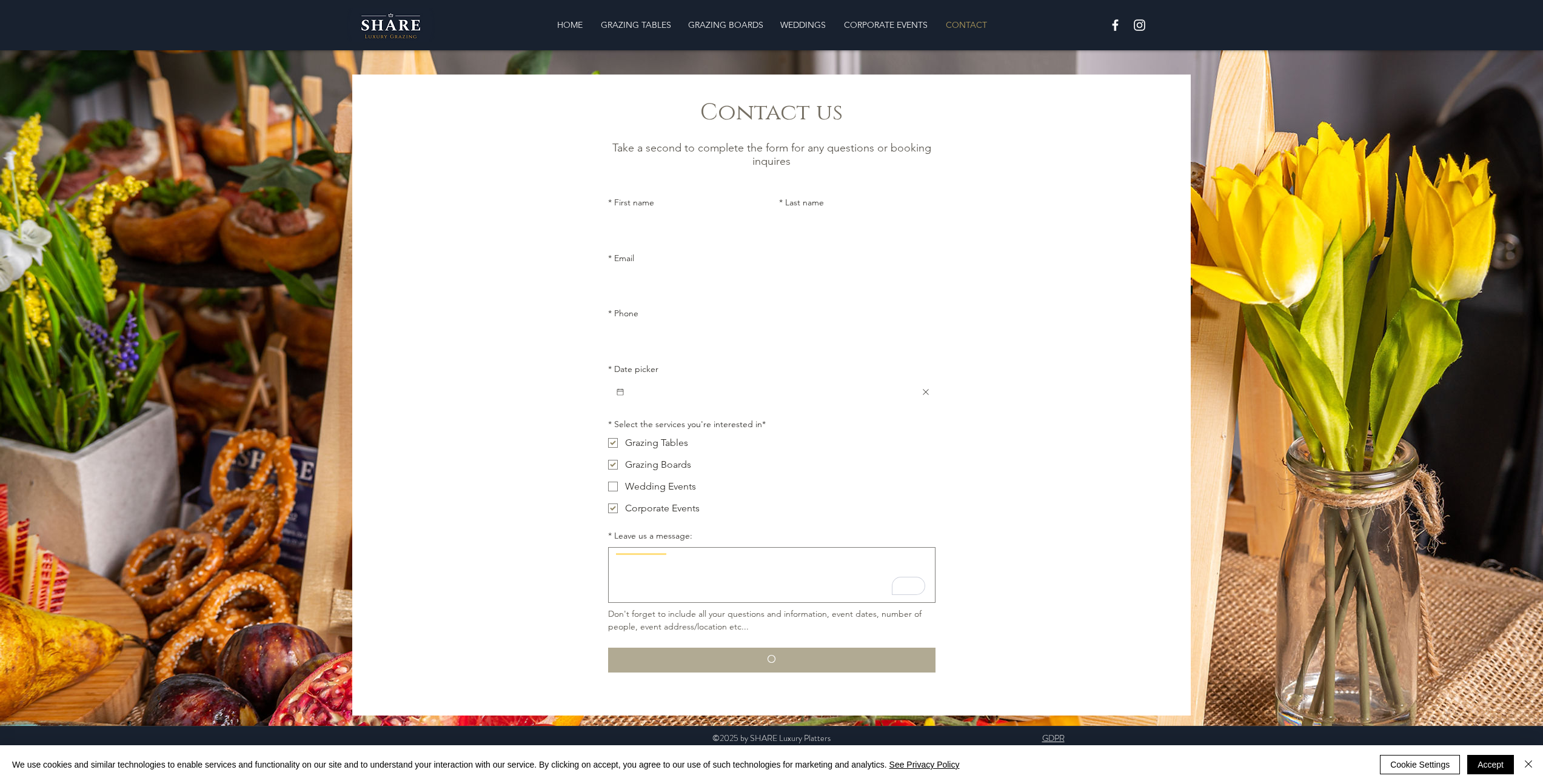
scroll to position [0, 0]
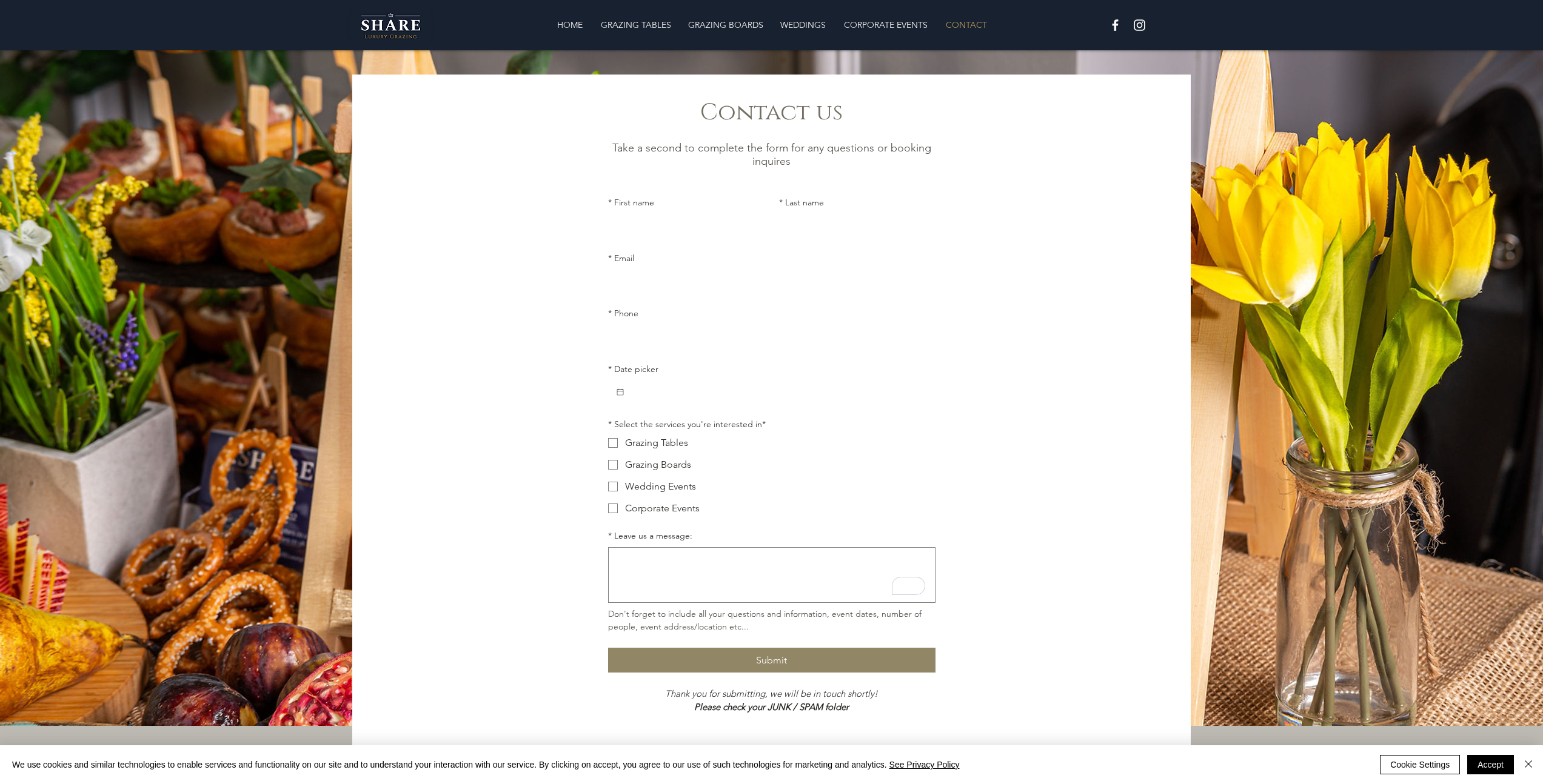
click at [1053, 447] on div "main content" at bounding box center [771, 413] width 839 height 678
